Goal: Information Seeking & Learning: Find specific fact

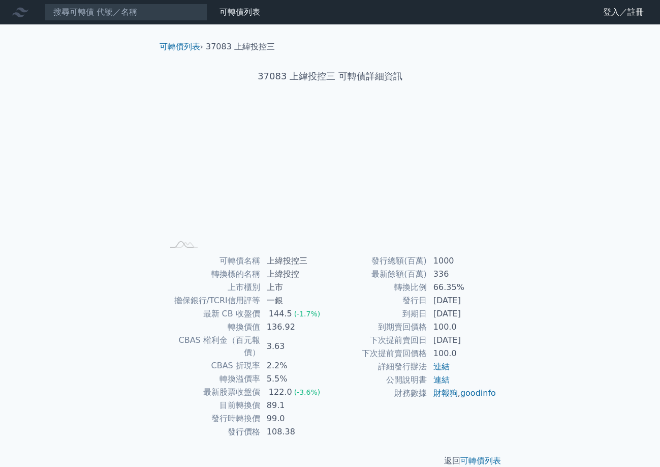
scroll to position [4, 0]
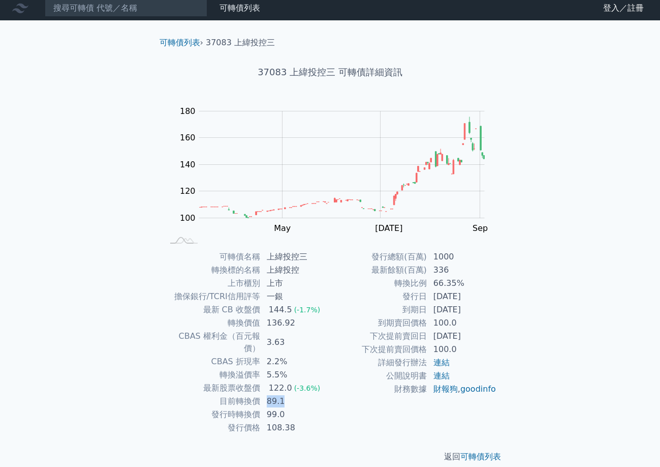
drag, startPoint x: 265, startPoint y: 390, endPoint x: 318, endPoint y: 399, distance: 53.6
click at [291, 394] on td "89.1" at bounding box center [296, 400] width 70 height 13
click at [319, 408] on td "99.0" at bounding box center [296, 414] width 70 height 13
drag, startPoint x: 310, startPoint y: 380, endPoint x: 317, endPoint y: 382, distance: 7.9
click at [317, 382] on td "122.0 (-3.6%)" at bounding box center [296, 387] width 70 height 13
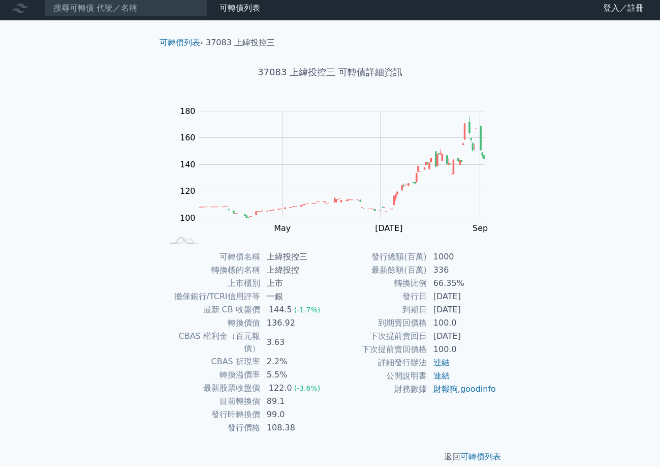
click at [331, 395] on td "財務數據" at bounding box center [378, 388] width 97 height 13
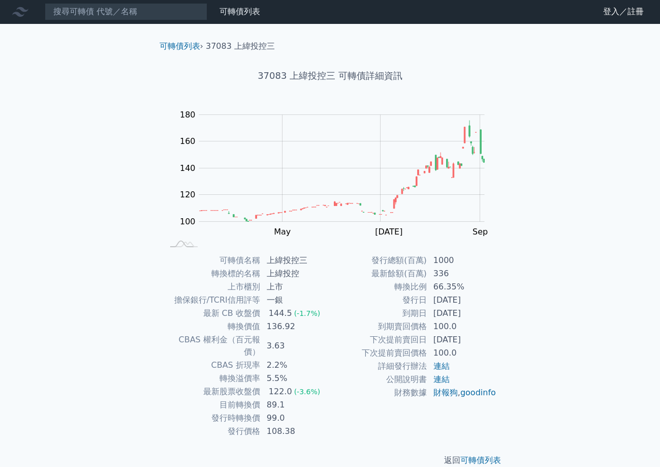
scroll to position [0, 0]
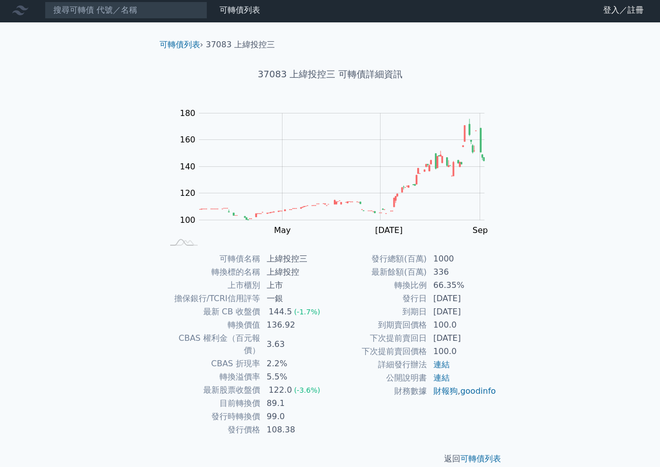
scroll to position [4, 0]
